Goal: Transaction & Acquisition: Subscribe to service/newsletter

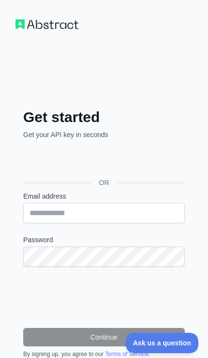
click at [143, 168] on div "Sign in with Google. Opens in new tab" at bounding box center [95, 160] width 145 height 21
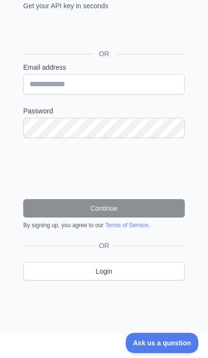
scroll to position [121, 0]
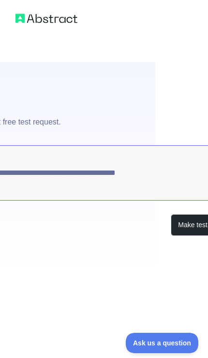
scroll to position [0, 84]
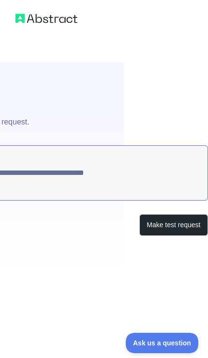
click at [173, 222] on button "Make test request" at bounding box center [174, 225] width 68 height 22
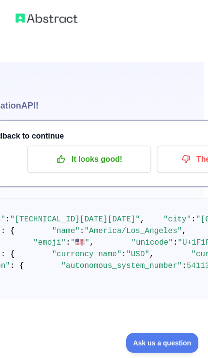
scroll to position [0, 4]
click at [127, 163] on p "It looks good!" at bounding box center [89, 159] width 110 height 16
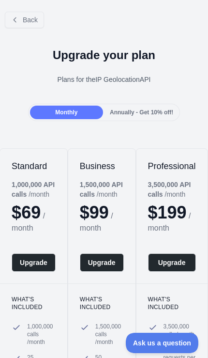
click at [35, 20] on span "Back" at bounding box center [30, 20] width 15 height 8
